Goal: Information Seeking & Learning: Learn about a topic

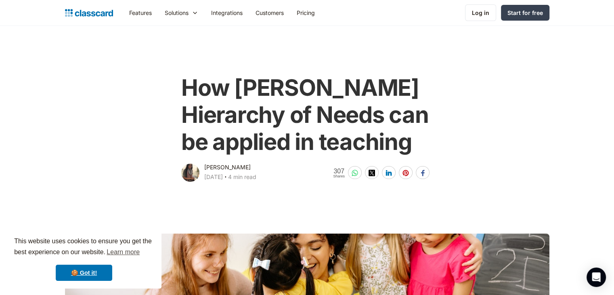
click at [462, 122] on div "How Maslow's Hierarchy of Needs can be applied in teaching Dhwani Shah April 1,…" at bounding box center [307, 124] width 328 height 117
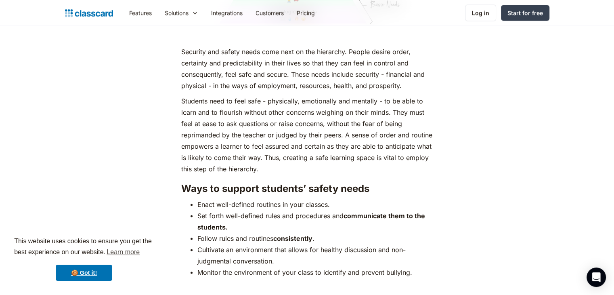
scroll to position [1534, 0]
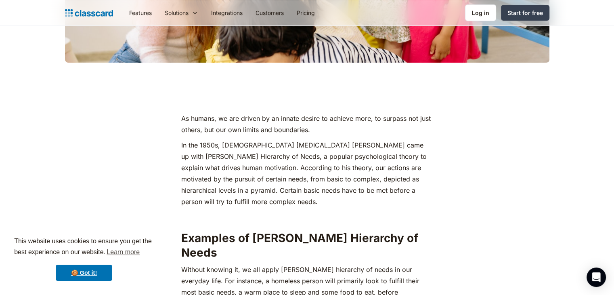
scroll to position [307, 0]
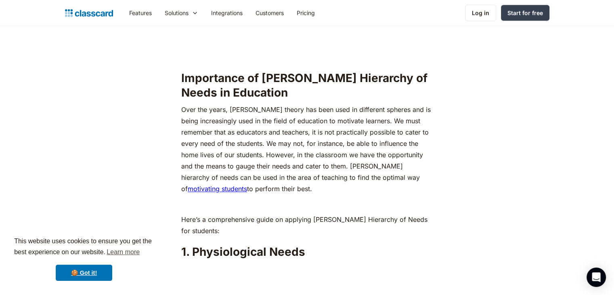
scroll to position [775, 0]
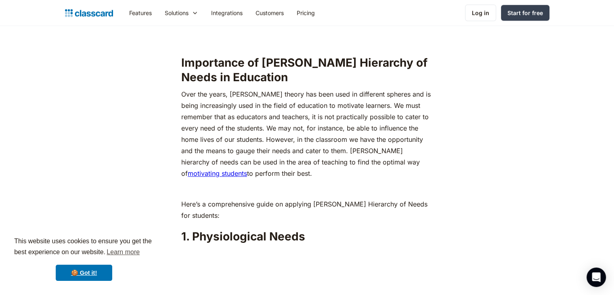
scroll to position [791, 0]
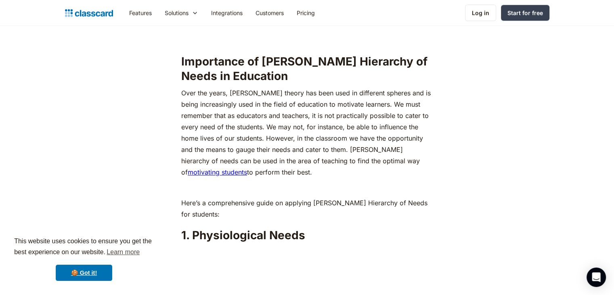
drag, startPoint x: 280, startPoint y: 158, endPoint x: 296, endPoint y: 119, distance: 42.7
click at [296, 119] on p "Over the years, [PERSON_NAME] theory has been used in different spheres and is …" at bounding box center [307, 132] width 252 height 90
copy p "in the classroom we have the opportunity and the means to gauge their needs and…"
